Goal: Check status

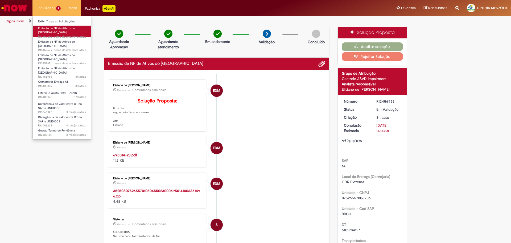
click at [53, 29] on span "Emissão de NF de Ativos do [GEOGRAPHIC_DATA]" at bounding box center [56, 30] width 37 height 8
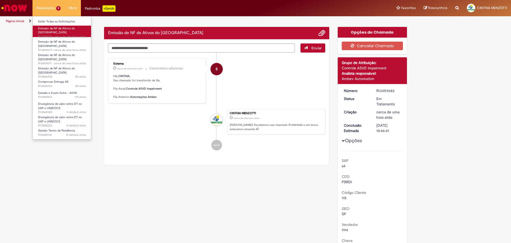
click at [53, 35] on link "Emissão de NF de Ativos do ASVD cerca de uma hora atrás cerca de uma hora atrás…" at bounding box center [62, 31] width 59 height 11
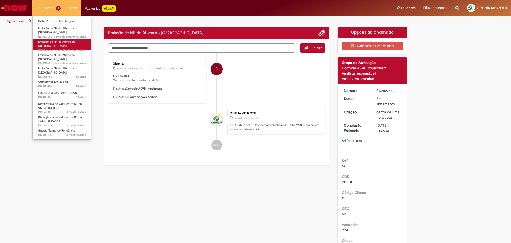
click at [53, 48] on span "cerca de uma hora atrás cerca de uma hora atrás R13459679" at bounding box center [62, 50] width 48 height 4
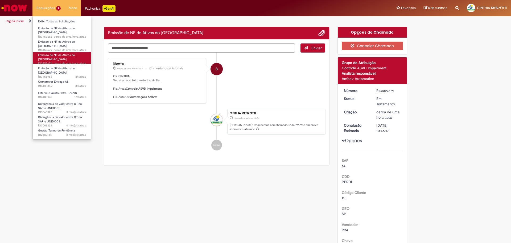
click at [62, 53] on span "Emissão de NF de Ativos do [GEOGRAPHIC_DATA]" at bounding box center [56, 57] width 37 height 8
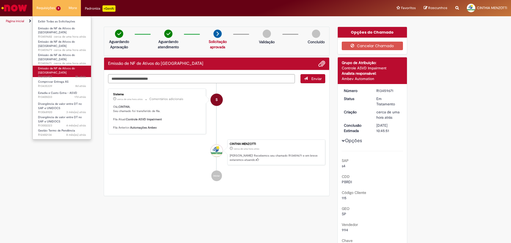
click at [60, 75] on span "8h atrás 8 horas atrás R13456953" at bounding box center [62, 77] width 48 height 4
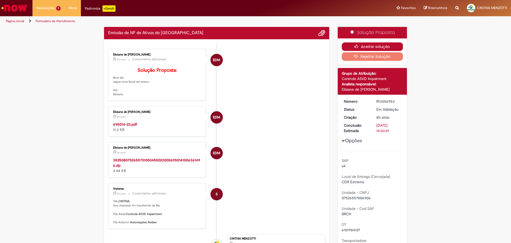
click at [386, 44] on button "Aceitar solução" at bounding box center [373, 46] width 62 height 9
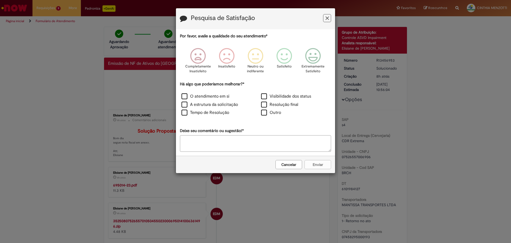
click at [331, 17] on button "Feedback" at bounding box center [327, 18] width 8 height 8
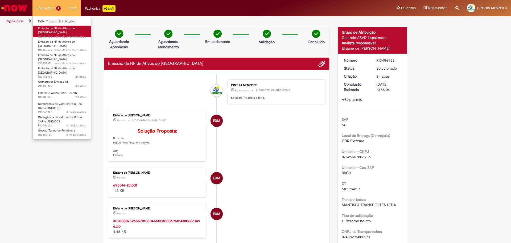
click at [51, 27] on span "Emissão de NF de Ativos do [GEOGRAPHIC_DATA]" at bounding box center [56, 30] width 37 height 8
